Goal: Task Accomplishment & Management: Manage account settings

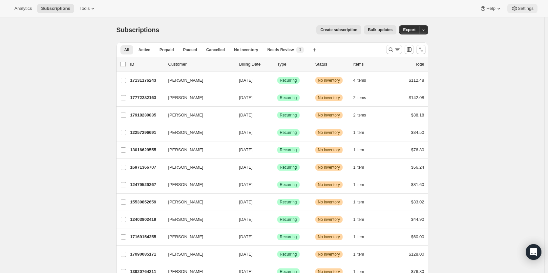
click at [520, 10] on span "Settings" at bounding box center [526, 8] width 16 height 5
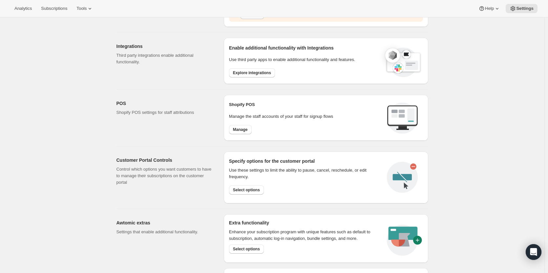
scroll to position [197, 0]
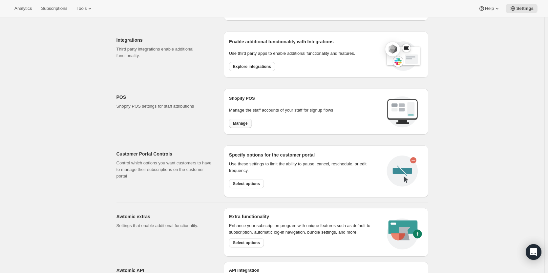
click at [243, 124] on span "Manage" at bounding box center [240, 123] width 15 height 5
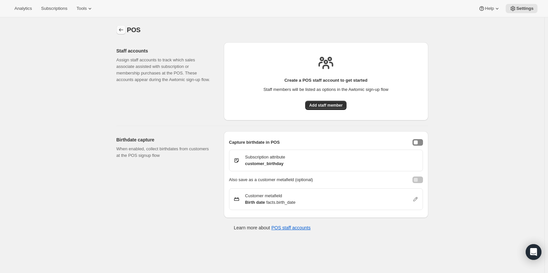
click at [124, 30] on icon "Settings" at bounding box center [121, 30] width 7 height 7
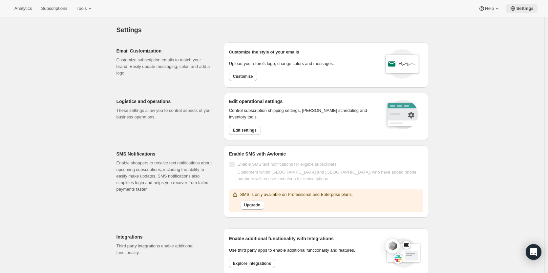
click at [518, 10] on span "Settings" at bounding box center [524, 8] width 17 height 5
click at [526, 9] on span "Settings" at bounding box center [524, 8] width 17 height 5
click at [519, 9] on span "Settings" at bounding box center [524, 8] width 17 height 5
click at [496, 7] on icon at bounding box center [497, 8] width 7 height 7
click at [494, 35] on span "Help Center" at bounding box center [490, 33] width 23 height 5
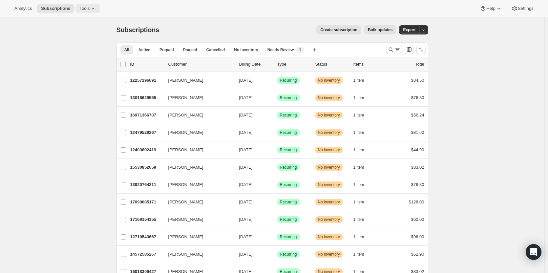
click at [84, 10] on span "Tools" at bounding box center [84, 8] width 10 height 5
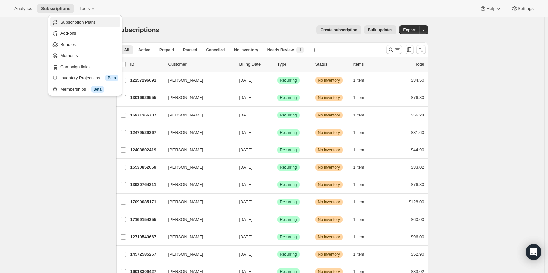
click at [77, 22] on span "Subscription Plans" at bounding box center [77, 22] width 35 height 5
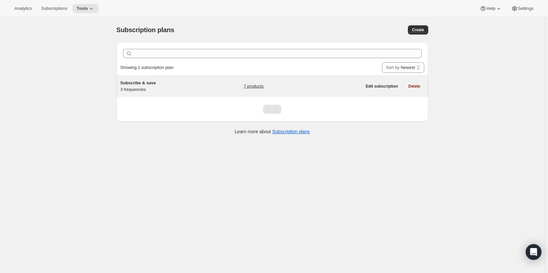
click at [260, 84] on link "7 products" at bounding box center [253, 86] width 20 height 7
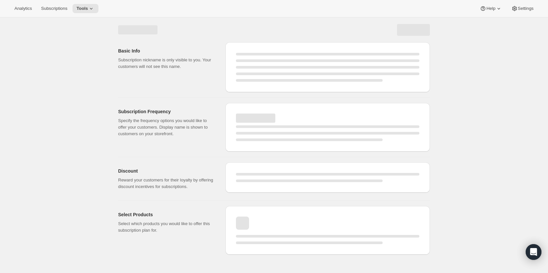
select select "WEEK"
select select "MONTH"
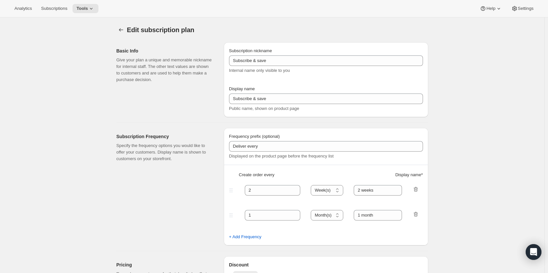
type input "20"
type input "No obligation, modify or cancel your subscription anytime."
select select "MONTH"
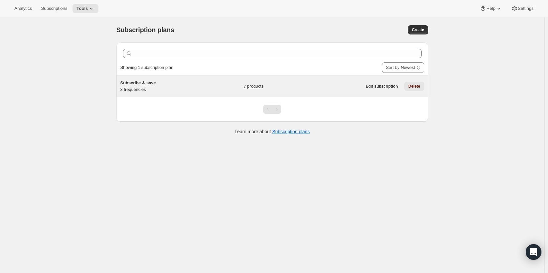
click at [417, 85] on span "Delete" at bounding box center [414, 86] width 12 height 5
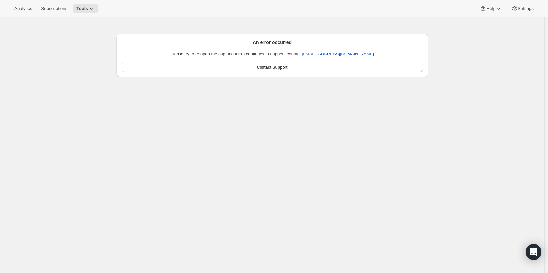
click at [205, 95] on div "An error occurred Please try to re-open the app and if this continues to happen…" at bounding box center [272, 153] width 544 height 273
click at [206, 83] on div "An error occurred Please try to re-open the app and if this continues to happen…" at bounding box center [272, 153] width 544 height 273
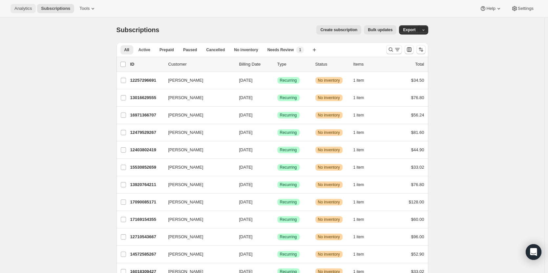
click at [21, 8] on span "Analytics" at bounding box center [22, 8] width 17 height 5
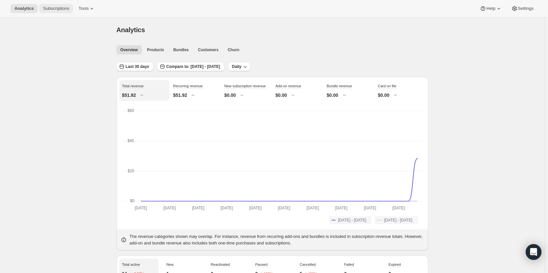
click at [58, 10] on span "Subscriptions" at bounding box center [56, 8] width 26 height 5
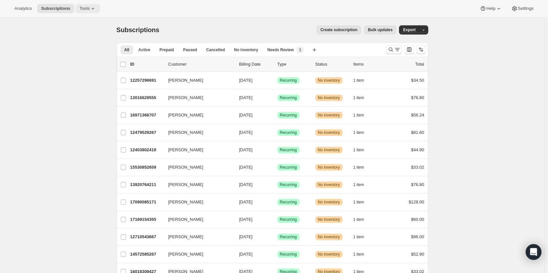
click at [90, 8] on icon at bounding box center [93, 8] width 7 height 7
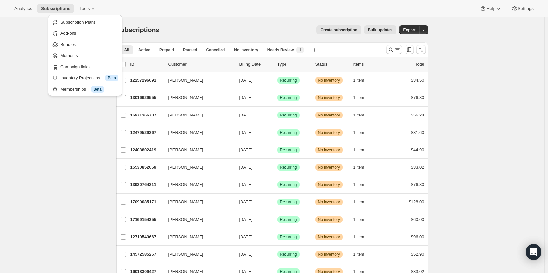
click at [97, 21] on span "Subscription Plans" at bounding box center [89, 22] width 58 height 7
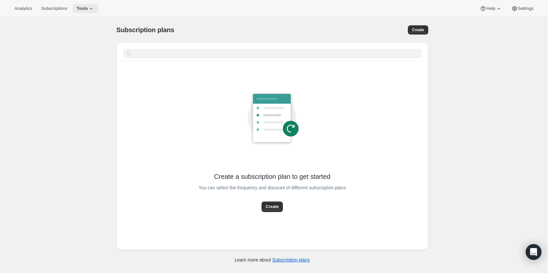
click at [84, 7] on span "Tools" at bounding box center [81, 8] width 11 height 5
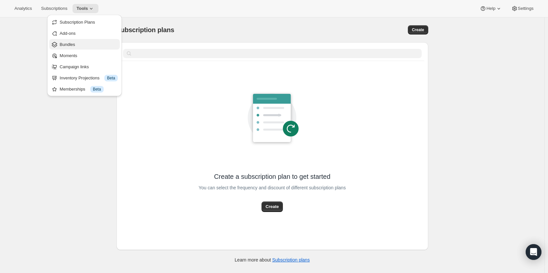
click at [83, 43] on span "Bundles" at bounding box center [89, 44] width 58 height 7
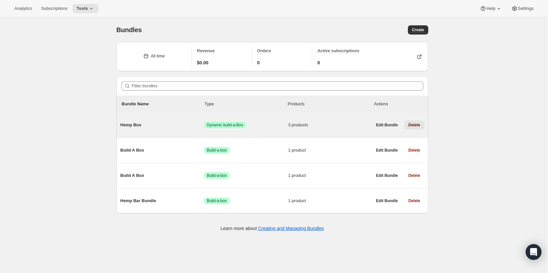
click at [413, 123] on span "Delete" at bounding box center [414, 124] width 12 height 5
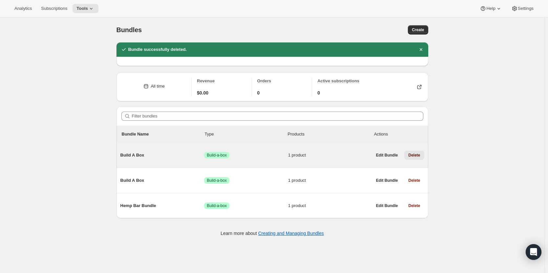
click at [419, 151] on button "Delete" at bounding box center [414, 155] width 20 height 9
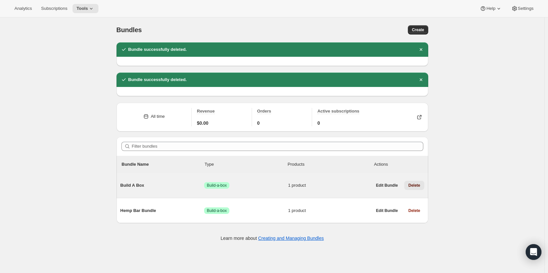
click at [416, 183] on span "Delete" at bounding box center [414, 185] width 12 height 5
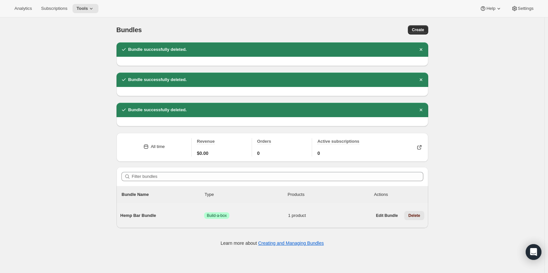
click at [415, 213] on button "Delete" at bounding box center [414, 215] width 20 height 9
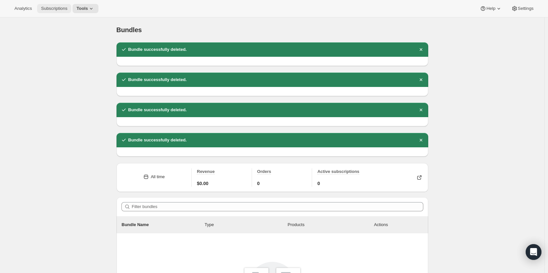
click at [62, 8] on span "Subscriptions" at bounding box center [54, 8] width 26 height 5
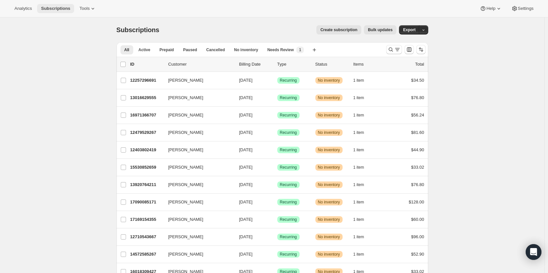
click at [56, 8] on span "Subscriptions" at bounding box center [55, 8] width 29 height 5
click at [90, 10] on icon at bounding box center [93, 8] width 7 height 7
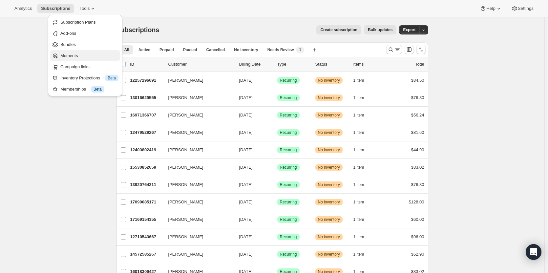
click at [86, 57] on span "Moments" at bounding box center [89, 55] width 58 height 7
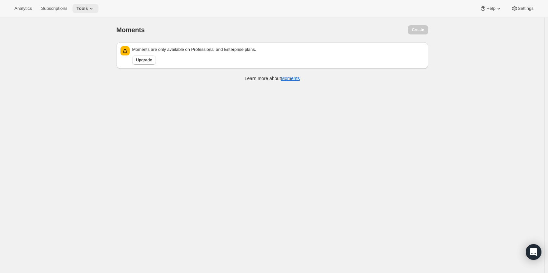
click at [89, 10] on icon at bounding box center [91, 8] width 7 height 7
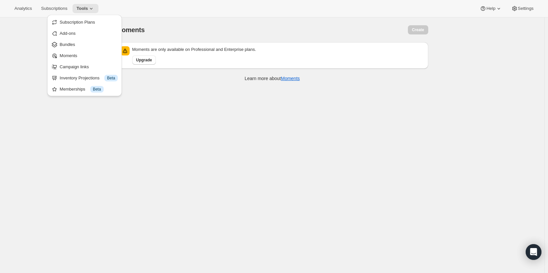
click at [75, 71] on button "Campaign links" at bounding box center [84, 66] width 71 height 10
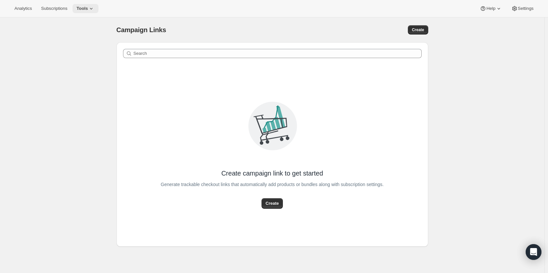
click at [83, 5] on button "Tools" at bounding box center [85, 8] width 26 height 9
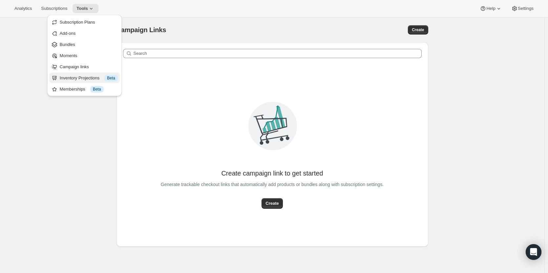
click at [83, 77] on div "Inventory Projections Info Beta" at bounding box center [89, 78] width 58 height 7
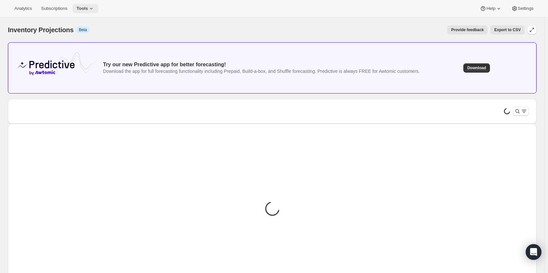
click at [88, 10] on icon at bounding box center [91, 8] width 7 height 7
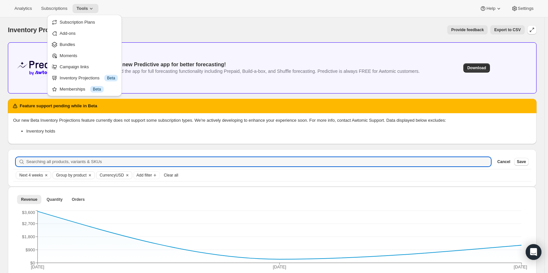
click at [373, 13] on div "Analytics Subscriptions Tools Help Settings" at bounding box center [274, 8] width 548 height 17
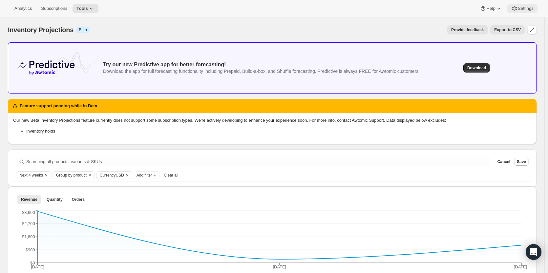
click at [530, 9] on span "Settings" at bounding box center [526, 8] width 16 height 5
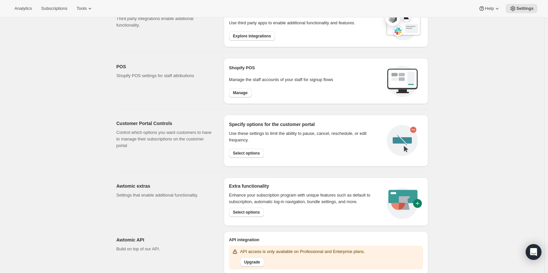
scroll to position [248, 0]
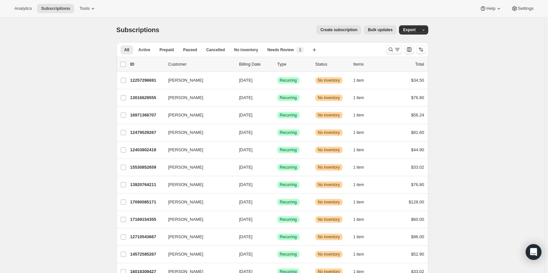
click at [529, 4] on div "Analytics Subscriptions Tools Help Settings" at bounding box center [274, 8] width 548 height 17
click at [529, 10] on span "Settings" at bounding box center [526, 8] width 16 height 5
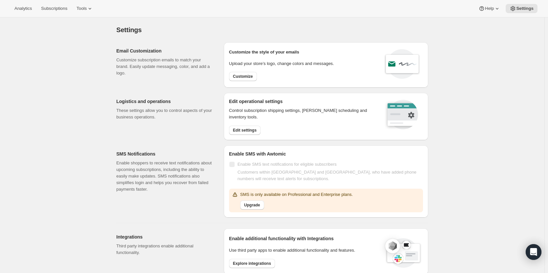
drag, startPoint x: 0, startPoint y: 57, endPoint x: 38, endPoint y: 109, distance: 63.9
click at [38, 109] on div "Settings. This page is ready Settings Email Customization Customize subscriptio…" at bounding box center [272, 269] width 544 height 504
